Goal: Navigation & Orientation: Find specific page/section

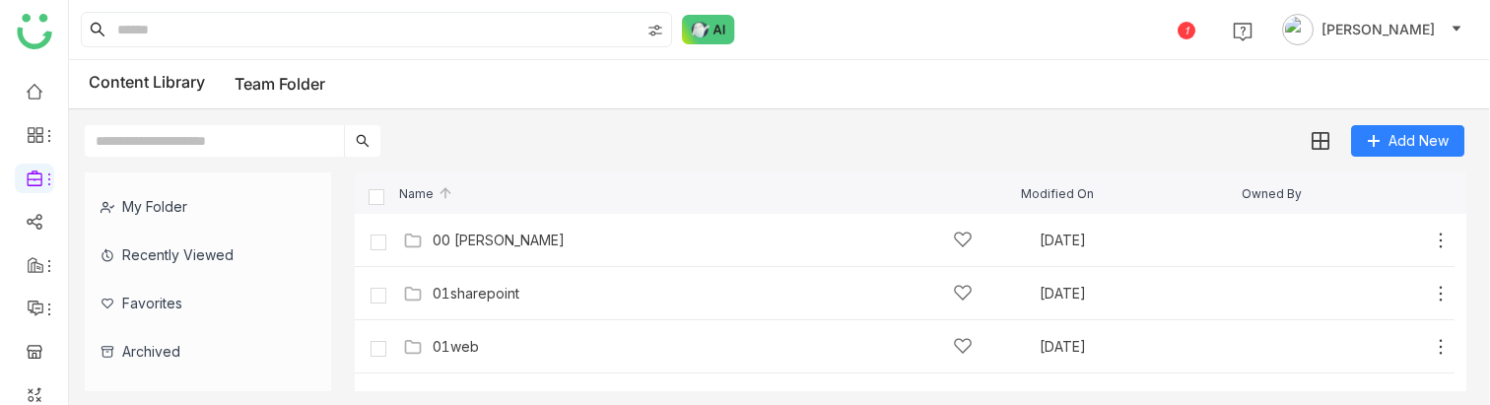
click at [822, 72] on div "Content Library Team Folder" at bounding box center [779, 84] width 1421 height 49
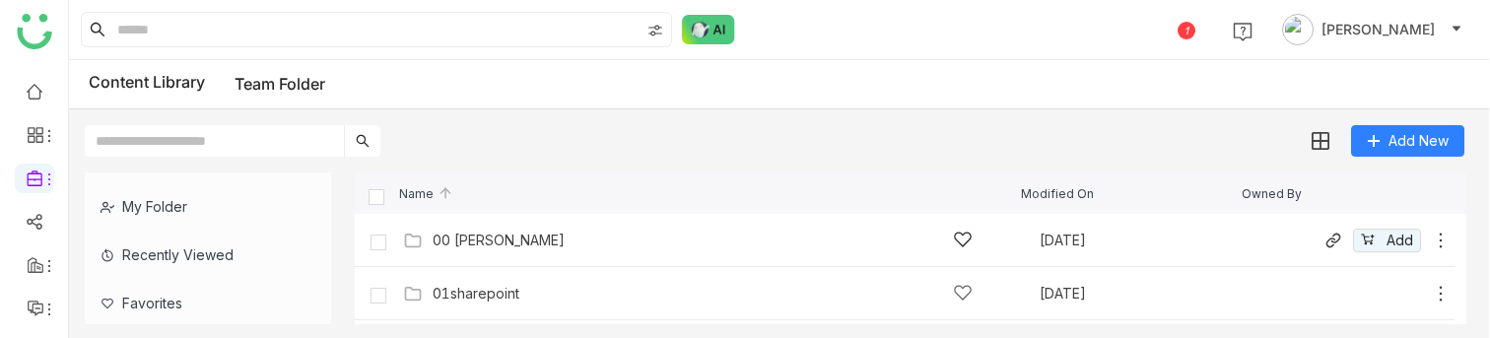
click at [519, 236] on div "00 [PERSON_NAME]" at bounding box center [499, 241] width 132 height 16
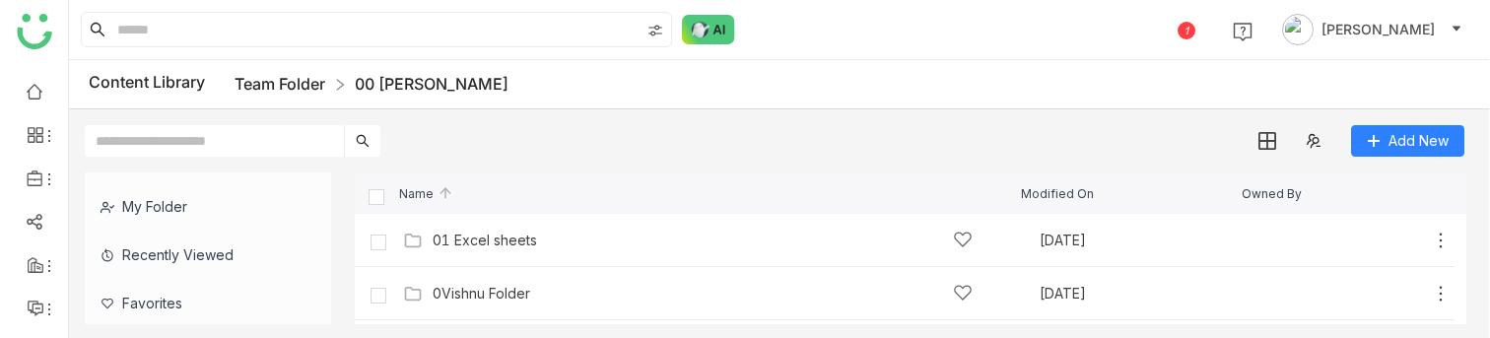
click at [274, 78] on link "Team Folder" at bounding box center [280, 84] width 91 height 20
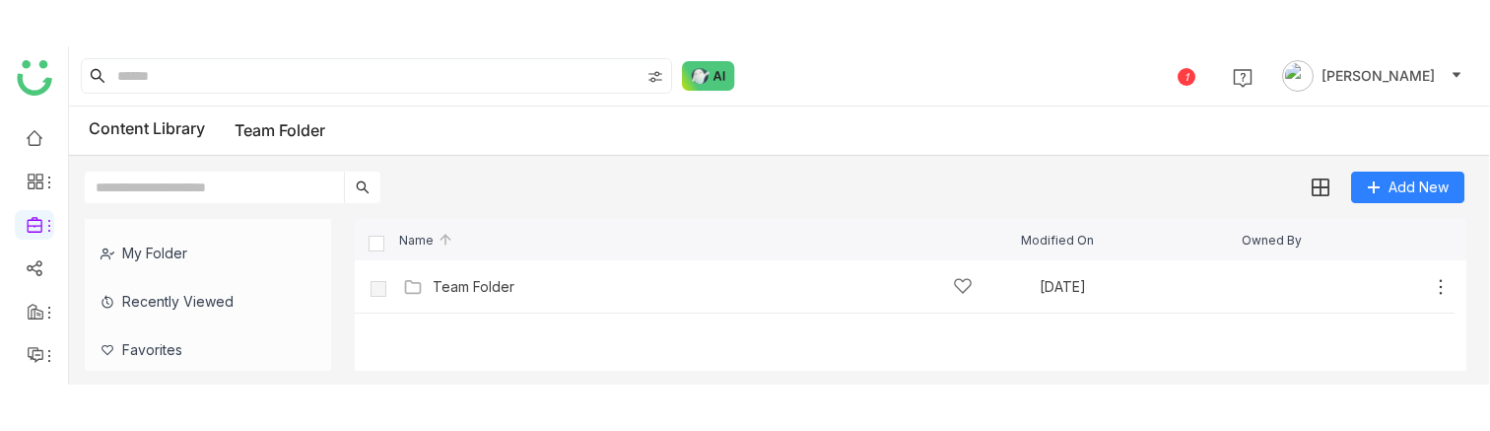
scroll to position [286, 0]
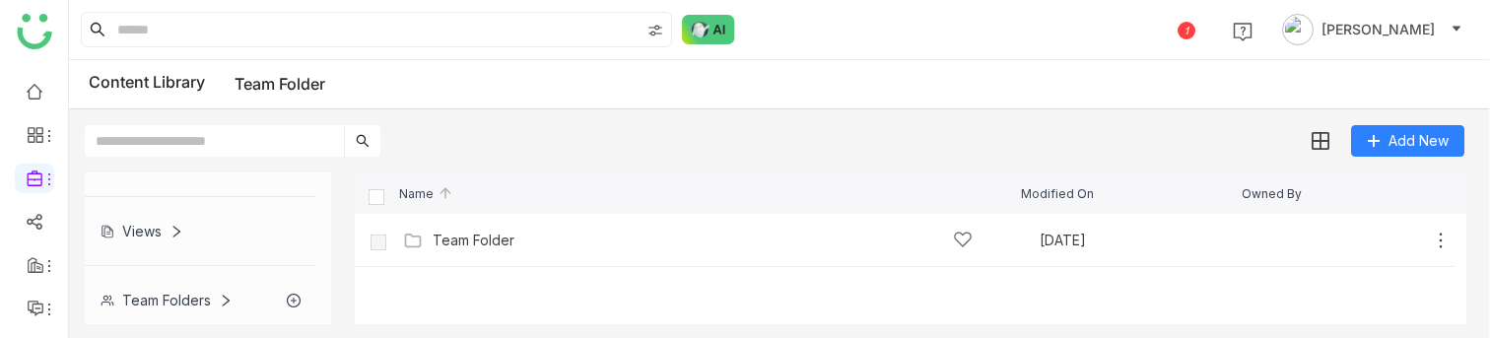
click at [170, 314] on div "Team Folders" at bounding box center [201, 300] width 232 height 48
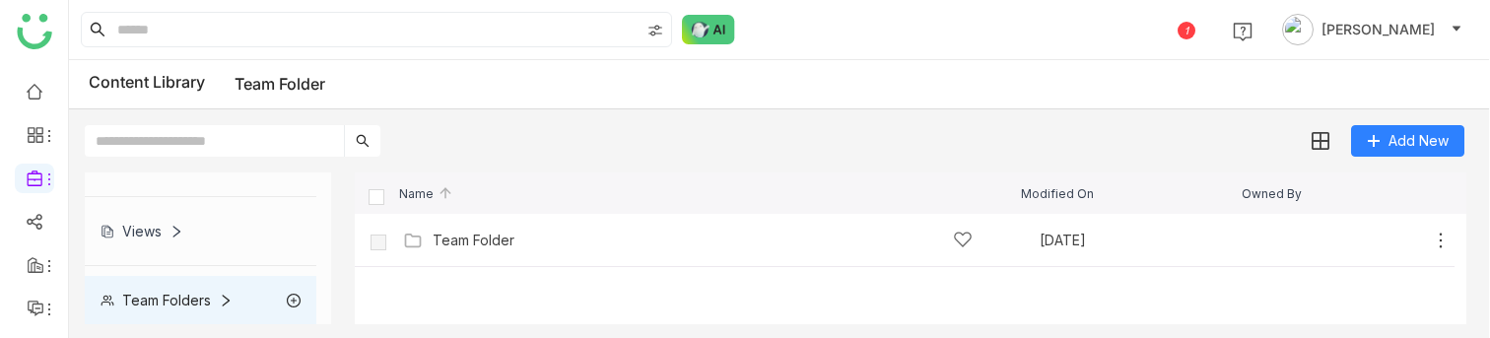
click at [179, 296] on div "Team Folders" at bounding box center [167, 300] width 132 height 17
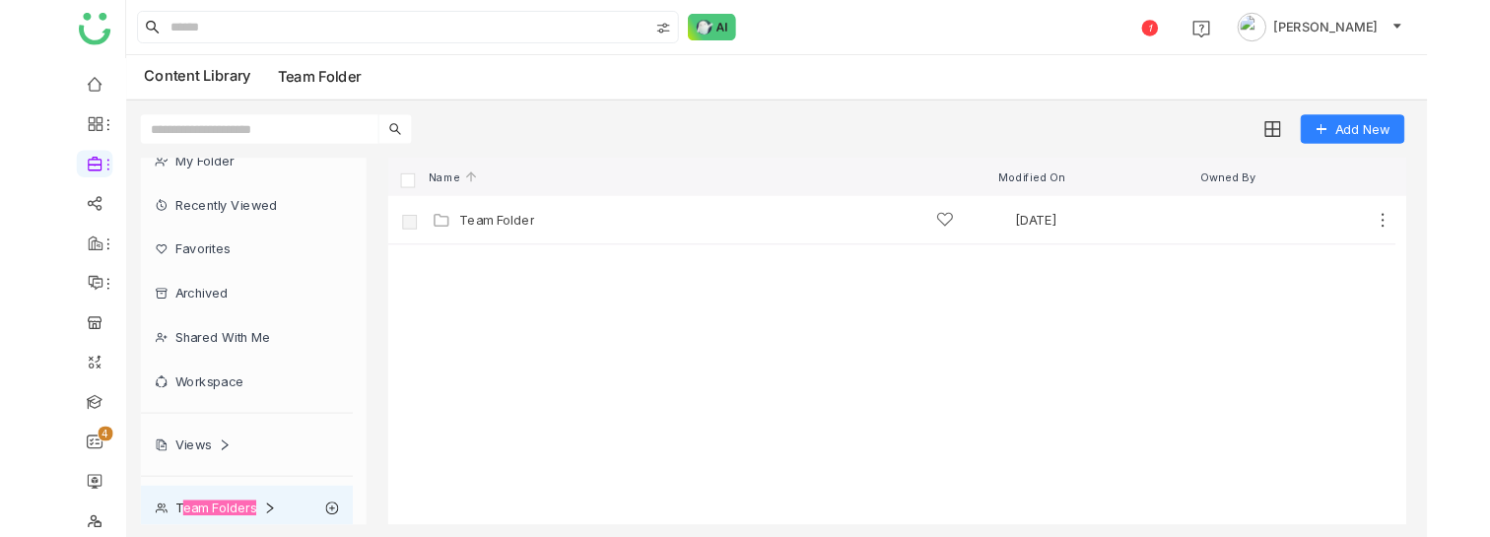
scroll to position [27, 0]
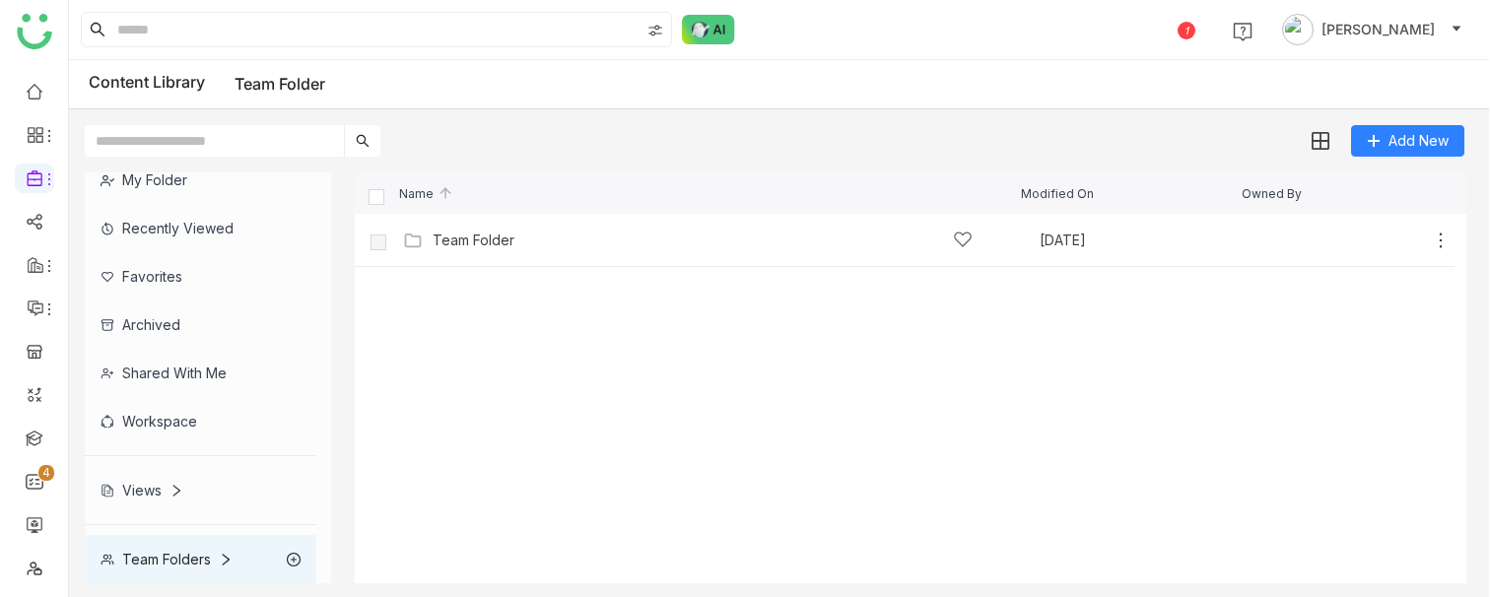
click at [175, 555] on div "Team Folders" at bounding box center [167, 559] width 132 height 17
click at [206, 564] on div "Team Folders" at bounding box center [167, 559] width 132 height 17
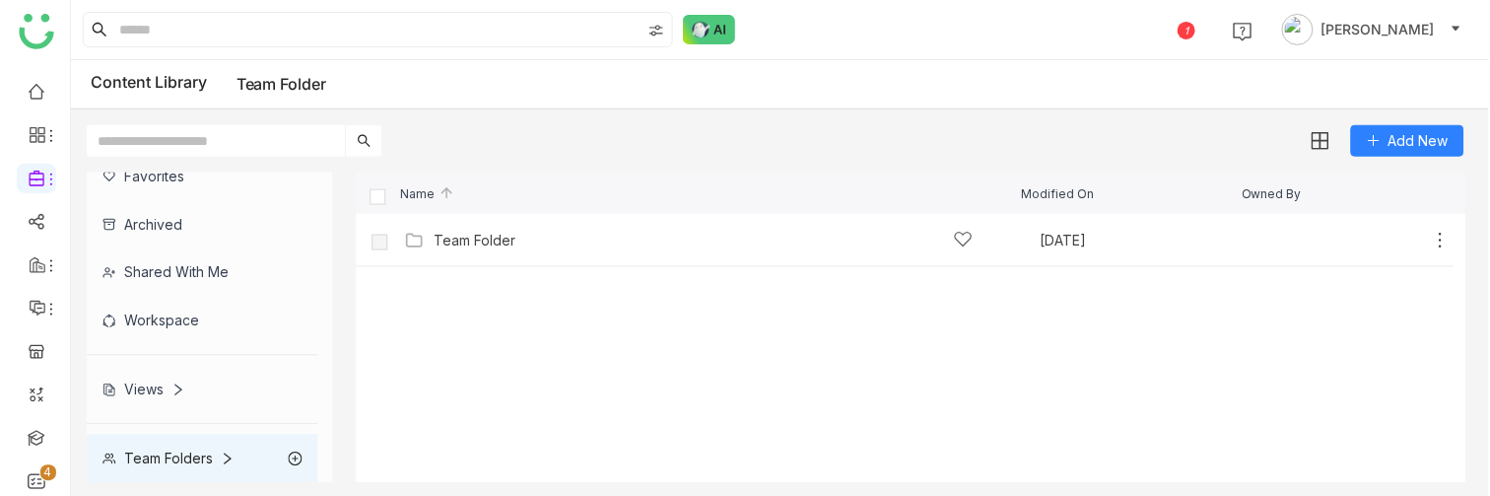
scroll to position [128, 0]
